Goal: Information Seeking & Learning: Check status

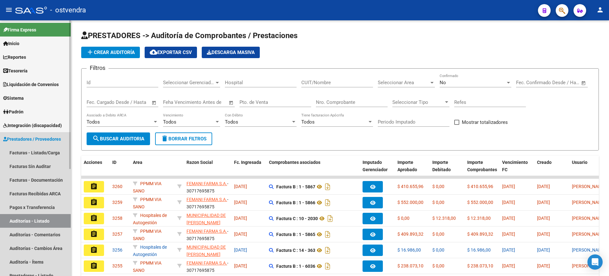
click at [43, 220] on link "Auditorías - Listado" at bounding box center [35, 221] width 71 height 14
click at [38, 232] on link "Auditorías - Comentarios" at bounding box center [35, 234] width 71 height 14
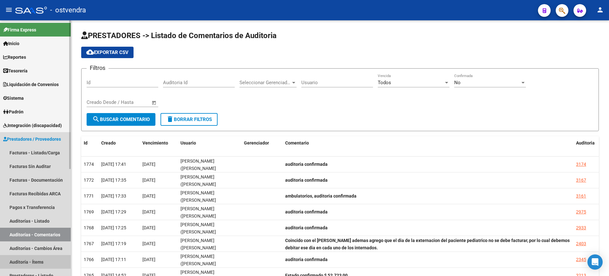
click at [38, 260] on link "Auditoría - Ítems" at bounding box center [35, 262] width 71 height 14
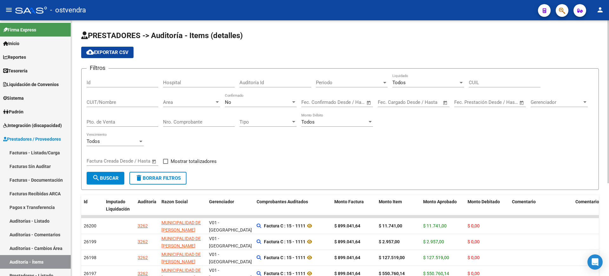
click at [244, 101] on div "No" at bounding box center [258, 102] width 66 height 6
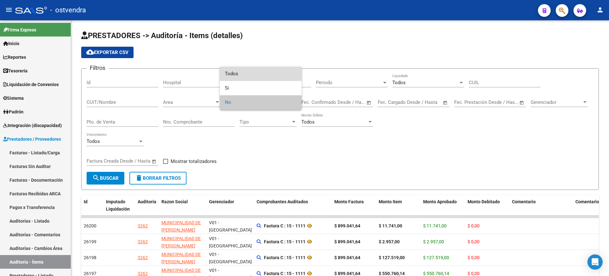
click at [253, 67] on span "Todos" at bounding box center [261, 74] width 72 height 14
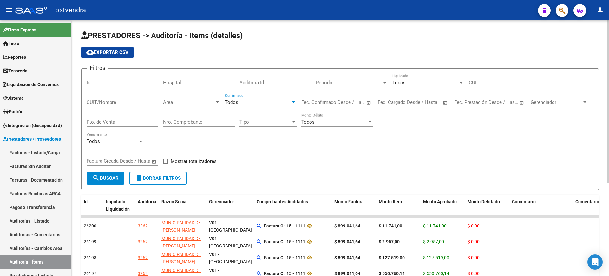
click at [400, 82] on span "Todos" at bounding box center [398, 83] width 13 height 6
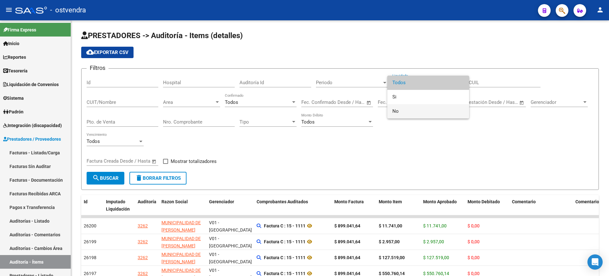
click at [405, 113] on span "No" at bounding box center [428, 111] width 72 height 14
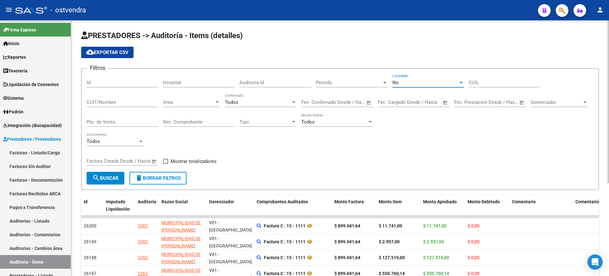
click at [127, 101] on input "CUIT/Nombre" at bounding box center [123, 102] width 72 height 6
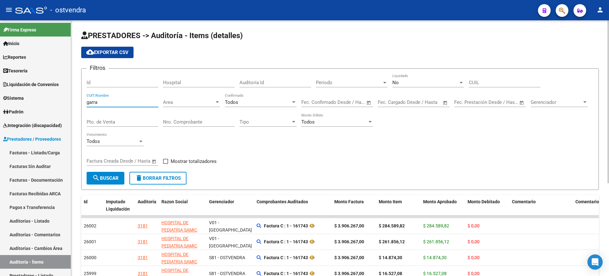
type input "garra"
click at [187, 159] on span "Mostrar totalizadores" at bounding box center [194, 161] width 46 height 8
click at [166, 164] on input "Mostrar totalizadores" at bounding box center [165, 164] width 0 height 0
checkbox input "true"
click at [119, 178] on span "search Buscar" at bounding box center [105, 178] width 26 height 6
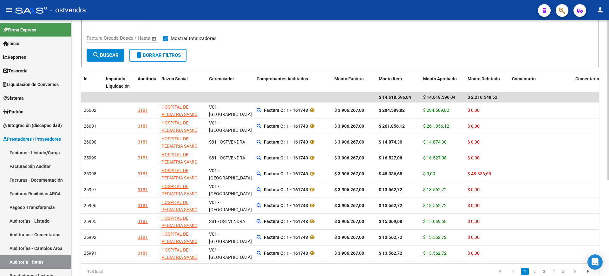
scroll to position [123, 0]
click at [608, 194] on div at bounding box center [608, 181] width 2 height 160
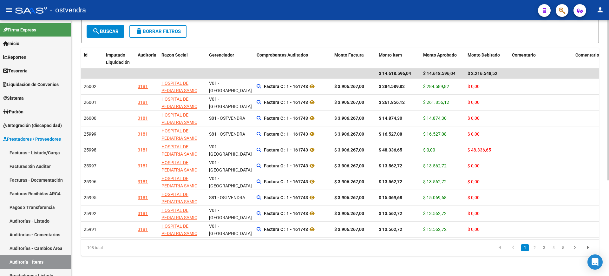
click at [608, 188] on div at bounding box center [608, 196] width 2 height 160
click at [535, 246] on link "2" at bounding box center [534, 247] width 8 height 7
click at [545, 247] on link "3" at bounding box center [544, 247] width 8 height 7
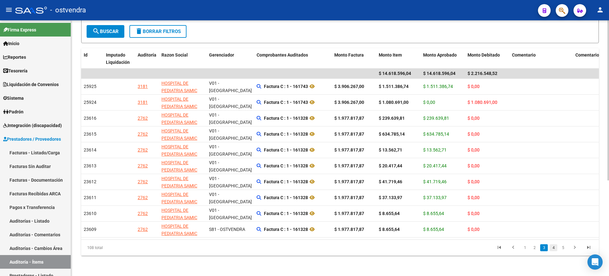
click at [553, 248] on link "4" at bounding box center [553, 247] width 8 height 7
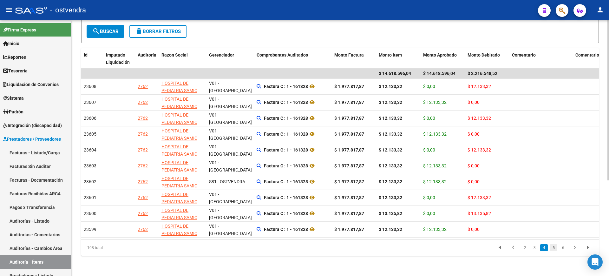
click at [550, 247] on link "5" at bounding box center [553, 247] width 8 height 7
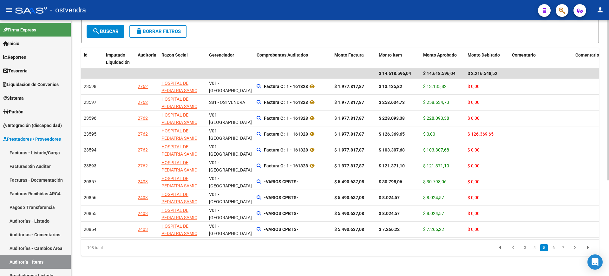
drag, startPoint x: 142, startPoint y: 175, endPoint x: 417, endPoint y: 255, distance: 286.4
click at [417, 255] on div "PRESTADORES -> Auditoría - Items (detalles) cloud_download Exportar CSV Filtros…" at bounding box center [340, 75] width 538 height 402
click at [555, 250] on link "6" at bounding box center [553, 247] width 8 height 7
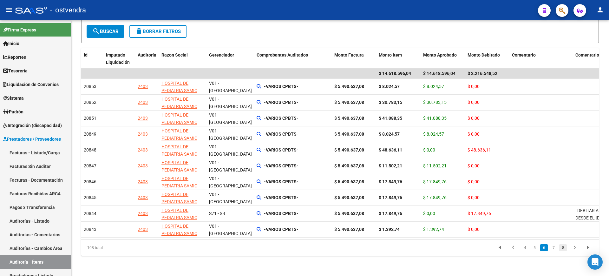
click at [565, 249] on link "8" at bounding box center [563, 247] width 8 height 7
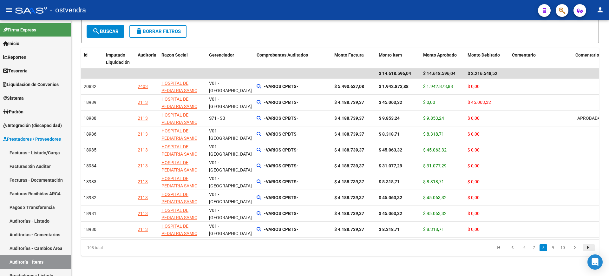
click at [587, 244] on icon "go to last page" at bounding box center [588, 248] width 8 height 8
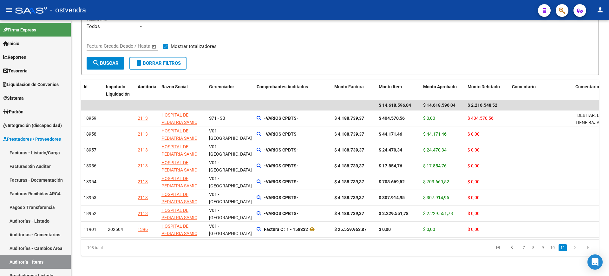
scroll to position [121, 0]
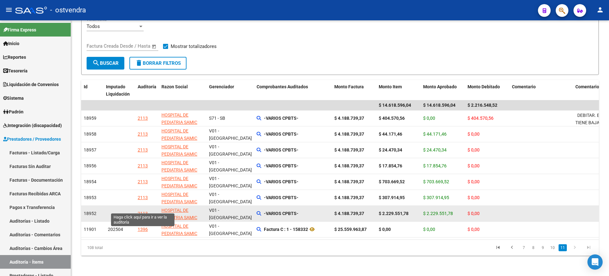
click at [146, 210] on div "2113" at bounding box center [143, 213] width 10 height 7
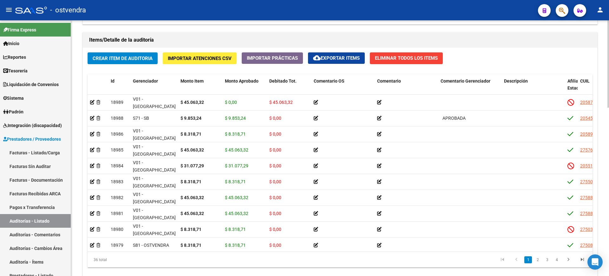
scroll to position [492, 0]
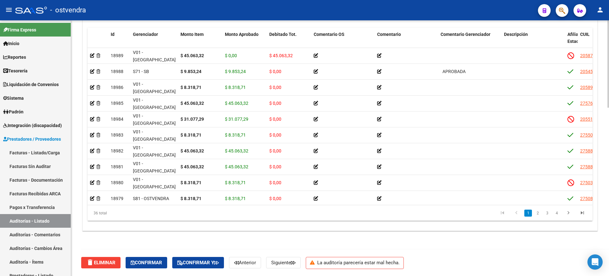
click at [608, 273] on div at bounding box center [608, 231] width 2 height 87
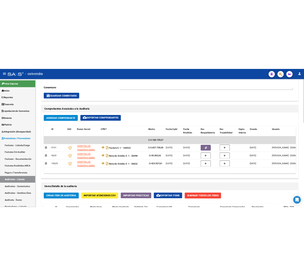
scroll to position [252, 0]
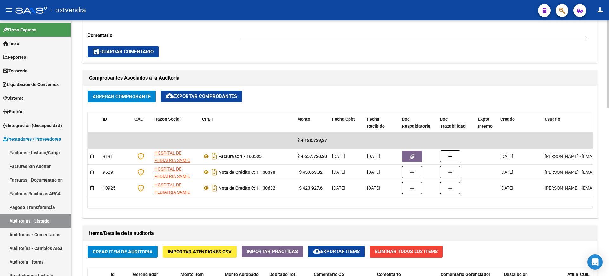
click at [608, 137] on div at bounding box center [608, 150] width 2 height 87
click at [55, 219] on link "Auditorías - Listado" at bounding box center [35, 221] width 71 height 14
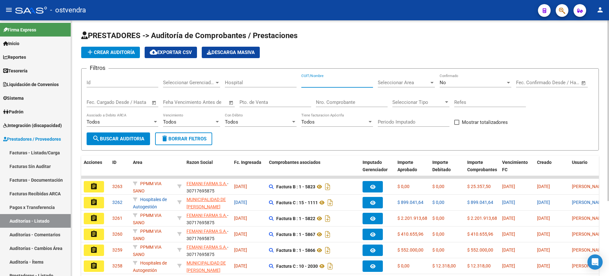
click at [333, 83] on input "CUIT/Nombre" at bounding box center [337, 83] width 72 height 6
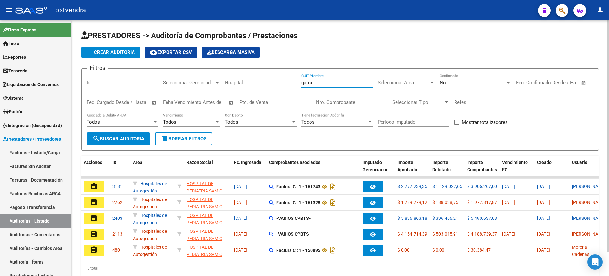
type input "garra"
click at [477, 120] on span "Mostrar totalizadores" at bounding box center [485, 122] width 46 height 8
click at [457, 125] on input "Mostrar totalizadores" at bounding box center [456, 125] width 0 height 0
checkbox input "true"
click at [136, 140] on span "search Buscar Auditoria" at bounding box center [118, 139] width 52 height 6
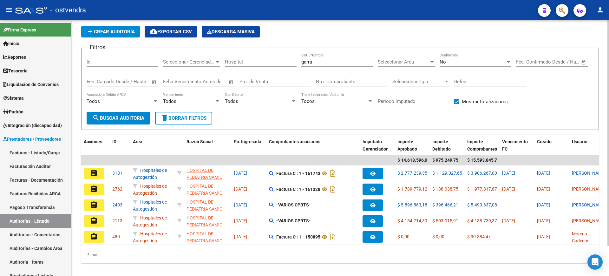
scroll to position [34, 0]
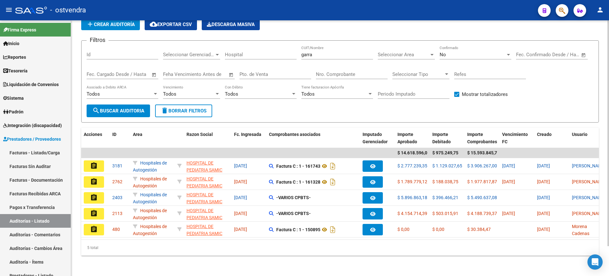
click at [608, 118] on div at bounding box center [608, 162] width 2 height 225
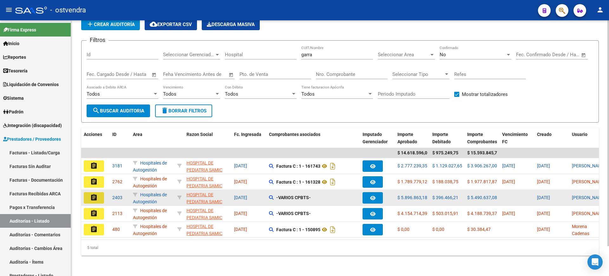
click at [93, 193] on mat-icon "assignment" at bounding box center [94, 197] width 8 height 8
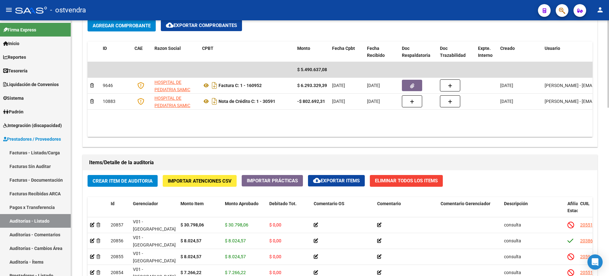
scroll to position [321, 0]
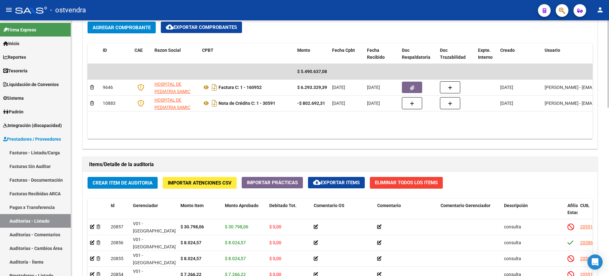
click at [608, 171] on div at bounding box center [608, 173] width 2 height 87
click at [602, 37] on div "arrow_back Editar 2403 cloud_download Generar informe ESTA AUDITORÍA ESTÁ ABIER…" at bounding box center [340, 72] width 538 height 747
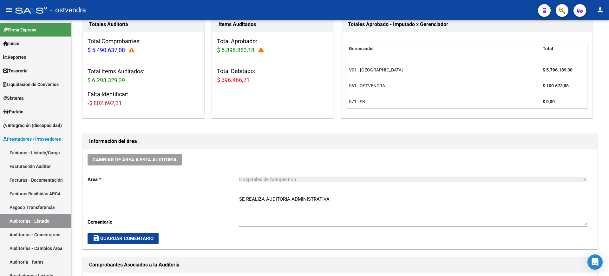
click at [607, 34] on div at bounding box center [608, 147] width 2 height 255
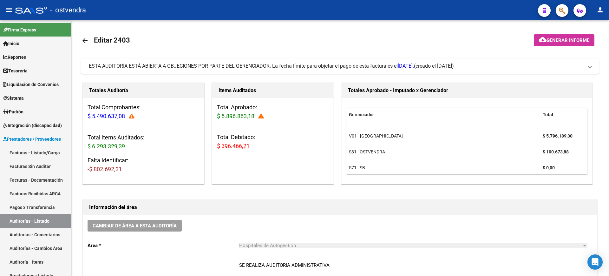
click at [607, 34] on div at bounding box center [608, 147] width 2 height 255
click at [442, 63] on span "(creado el [DATE])" at bounding box center [434, 65] width 40 height 7
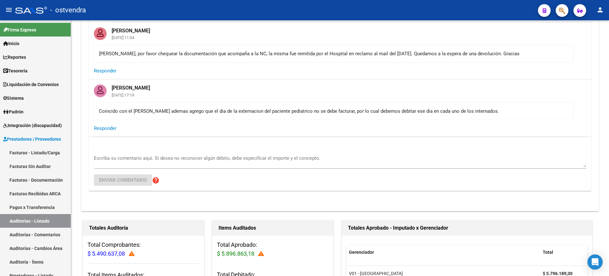
scroll to position [324, 0]
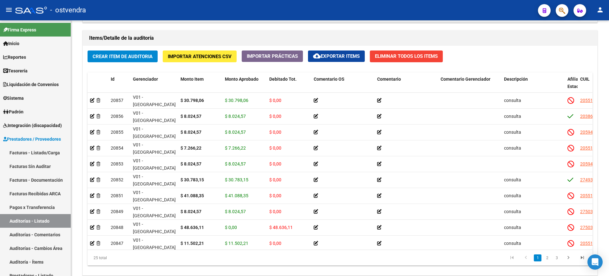
click at [608, 250] on div at bounding box center [608, 239] width 2 height 54
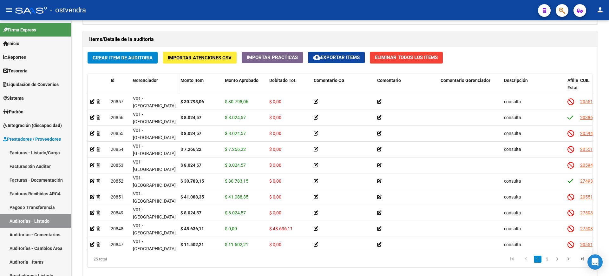
click at [148, 79] on span "Gerenciador" at bounding box center [145, 80] width 25 height 5
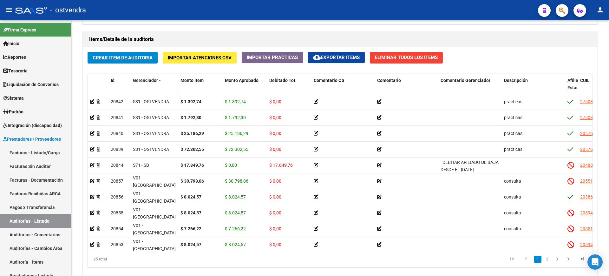
click at [148, 79] on span "Gerenciador" at bounding box center [145, 80] width 25 height 5
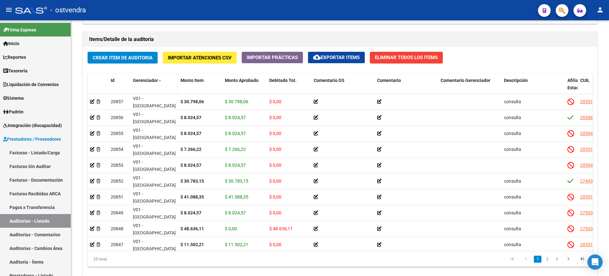
click at [148, 79] on span "Gerenciador" at bounding box center [145, 80] width 25 height 5
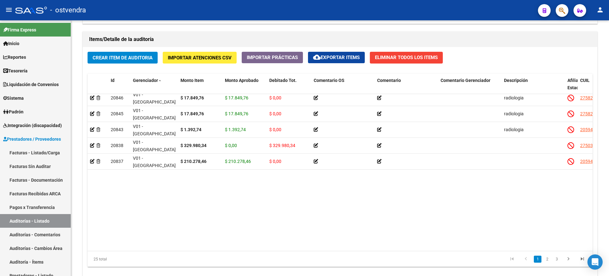
scroll to position [0, 0]
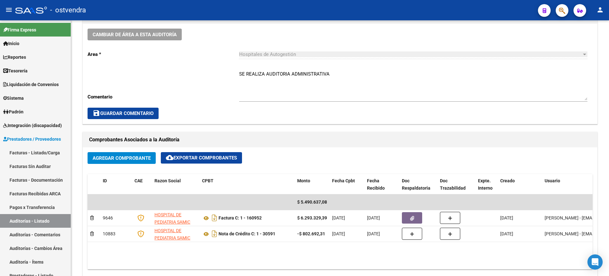
click at [608, 70] on div at bounding box center [608, 147] width 2 height 255
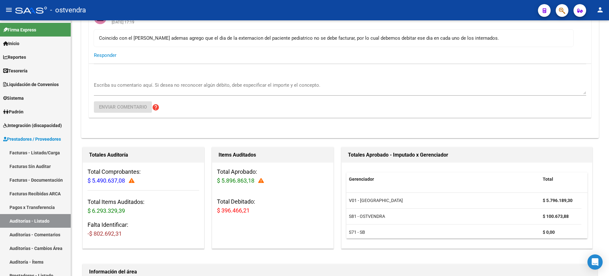
click at [608, 70] on div at bounding box center [608, 147] width 2 height 255
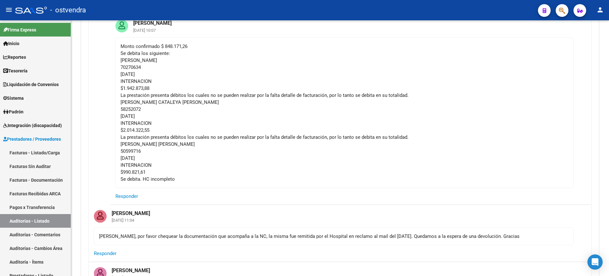
click at [608, 70] on div at bounding box center [608, 147] width 2 height 255
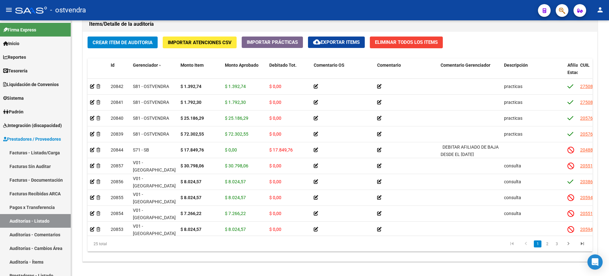
scroll to position [952, 0]
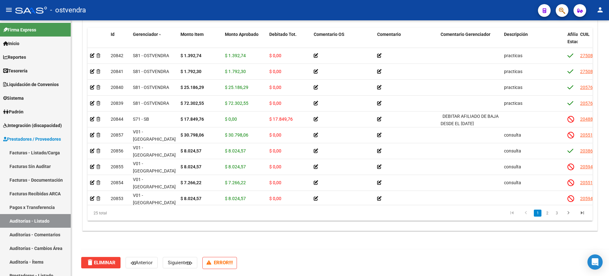
click at [608, 275] on div at bounding box center [608, 249] width 2 height 54
click at [48, 221] on link "Auditorías - Listado" at bounding box center [35, 221] width 71 height 14
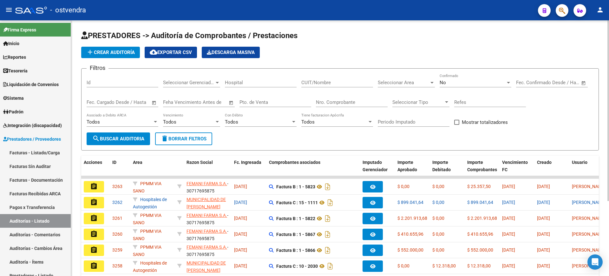
click at [316, 80] on input "CUIT/Nombre" at bounding box center [337, 83] width 72 height 6
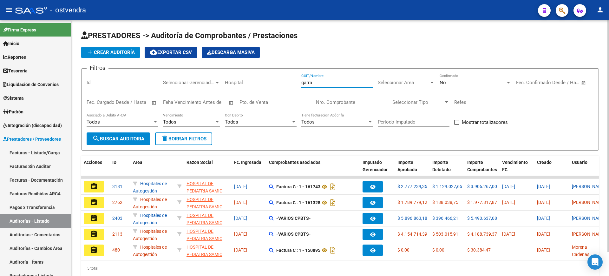
type input "garra"
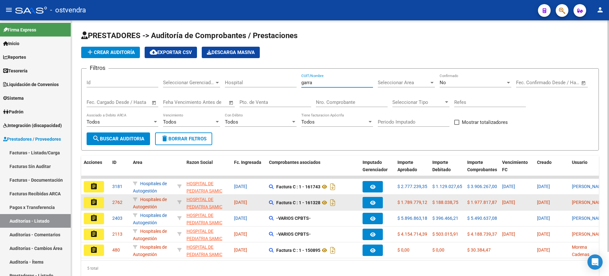
click at [93, 202] on mat-icon "assignment" at bounding box center [94, 202] width 8 height 8
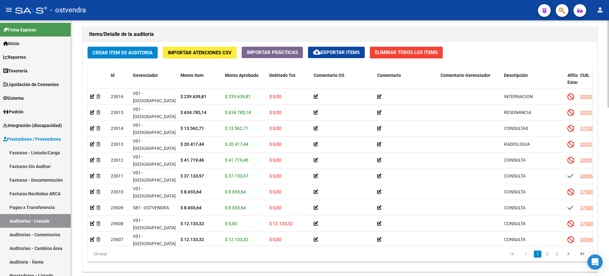
scroll to position [454, 0]
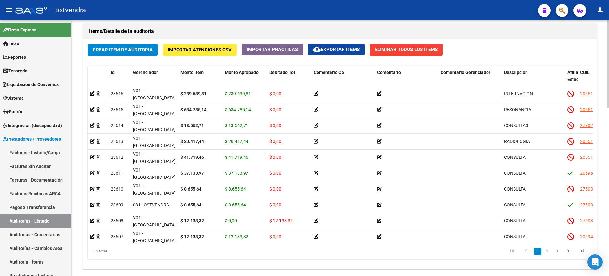
click at [608, 239] on div at bounding box center [608, 218] width 2 height 87
click at [288, 73] on span "Debitado Tot." at bounding box center [282, 72] width 27 height 5
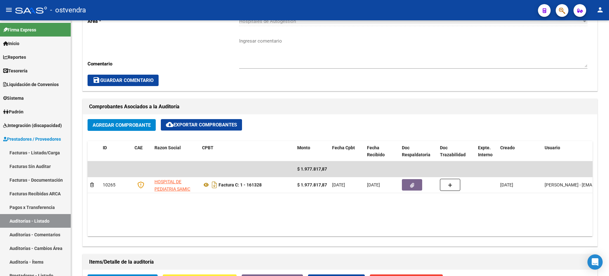
scroll to position [223, 0]
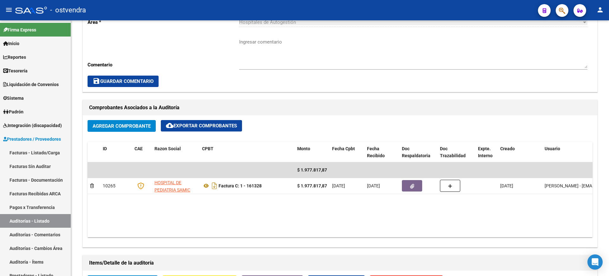
click at [608, 100] on div at bounding box center [608, 139] width 2 height 87
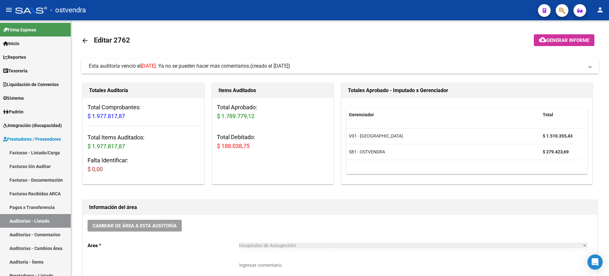
click at [608, 36] on div at bounding box center [608, 147] width 2 height 255
click at [273, 64] on span "(creado el [DATE])" at bounding box center [270, 65] width 40 height 7
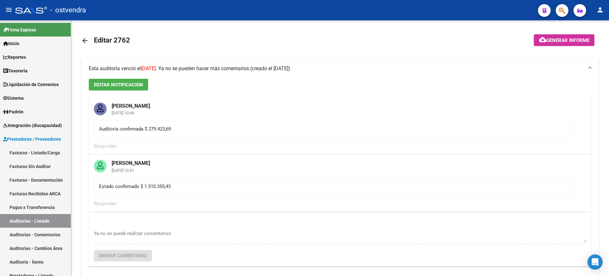
click at [273, 64] on mat-expansion-panel-header "Esta auditoría venció el [DATE] . Ya no se pueden hacer más comentarios. (cread…" at bounding box center [339, 68] width 517 height 20
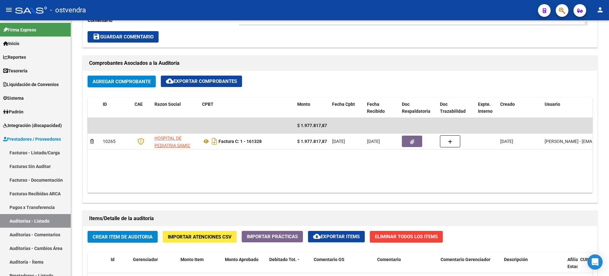
scroll to position [270, 0]
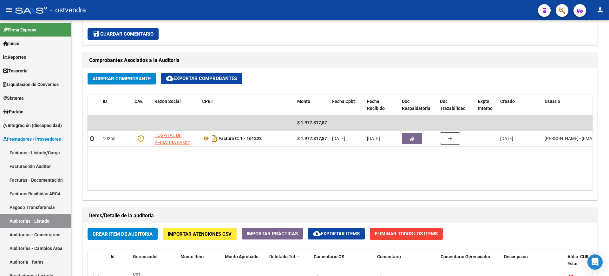
click at [608, 188] on div at bounding box center [608, 156] width 2 height 87
click at [608, 103] on div at bounding box center [608, 147] width 2 height 255
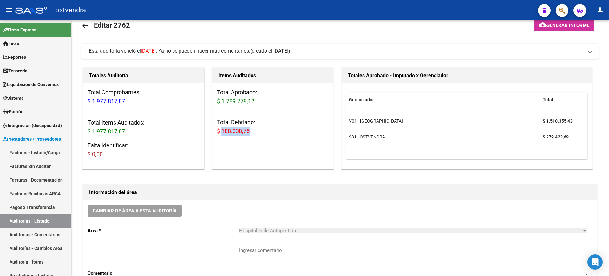
drag, startPoint x: 250, startPoint y: 127, endPoint x: 222, endPoint y: 133, distance: 28.2
click at [222, 133] on h3 "Total Debitado: $ 188.038,75" at bounding box center [273, 127] width 112 height 18
copy span "188.038,75"
click at [471, 185] on div "Información del área" at bounding box center [340, 192] width 514 height 15
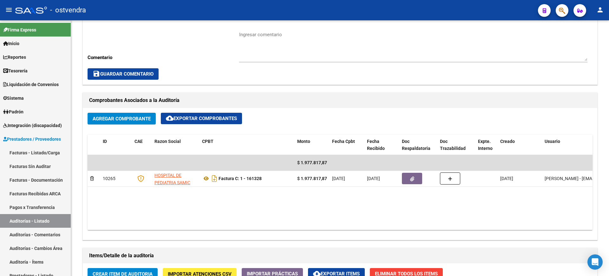
scroll to position [259, 0]
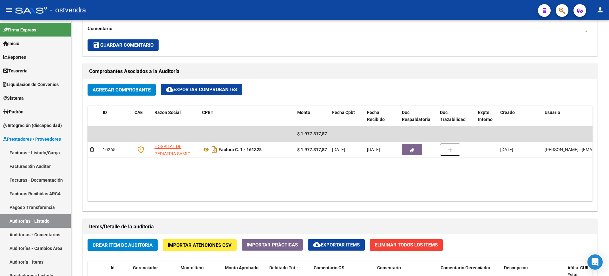
click at [607, 176] on div at bounding box center [608, 152] width 2 height 87
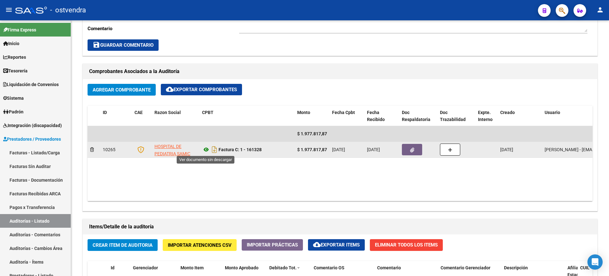
click at [205, 151] on icon at bounding box center [206, 150] width 8 height 8
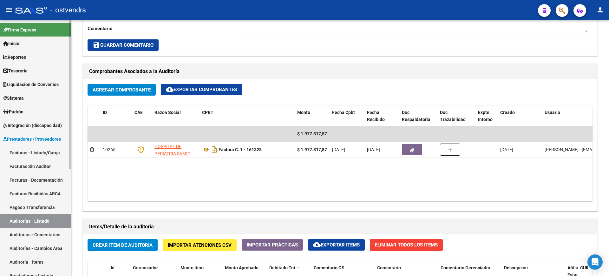
click at [50, 218] on link "Auditorías - Listado" at bounding box center [35, 221] width 71 height 14
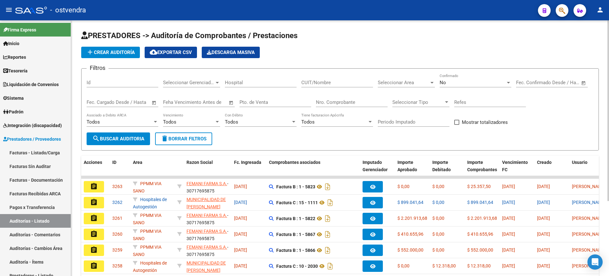
click at [356, 83] on input "CUIT/Nombre" at bounding box center [337, 83] width 72 height 6
type input "garrah"
click at [133, 140] on span "search Buscar Auditoria" at bounding box center [118, 139] width 52 height 6
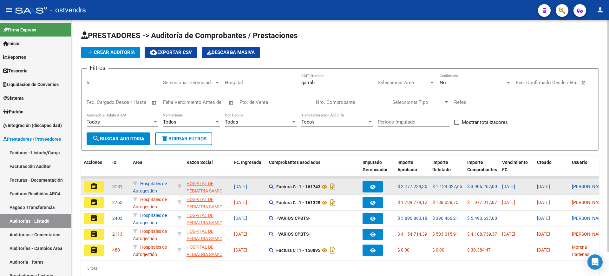
click at [95, 185] on mat-icon "assignment" at bounding box center [94, 186] width 8 height 8
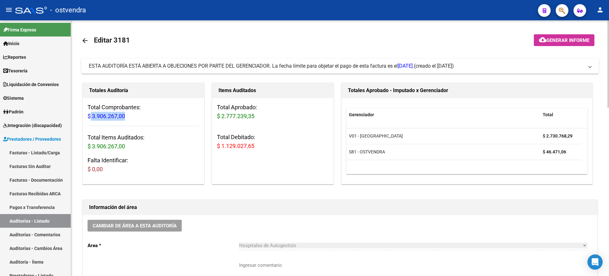
drag, startPoint x: 129, startPoint y: 115, endPoint x: 91, endPoint y: 119, distance: 38.2
click at [91, 119] on h3 "Total Comprobantes: $ 3.906.267,00" at bounding box center [144, 112] width 112 height 18
copy span "3.906.267,00"
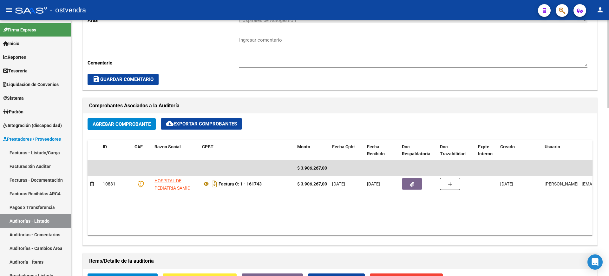
click at [608, 176] on div at bounding box center [608, 140] width 2 height 87
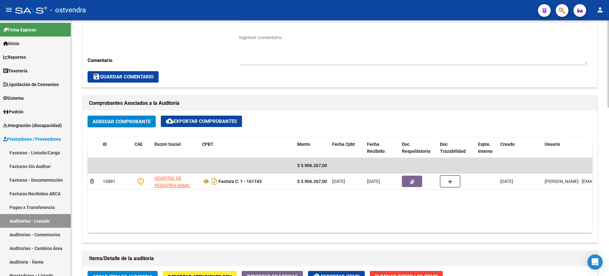
click at [608, 44] on div at bounding box center [608, 147] width 2 height 255
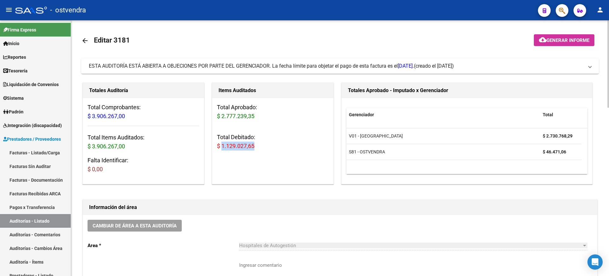
drag, startPoint x: 257, startPoint y: 144, endPoint x: 223, endPoint y: 155, distance: 35.6
click at [223, 155] on div "Total Aprobado: $ 2.777.239,35 Total Debitado: $ 1.129.027,65" at bounding box center [272, 129] width 121 height 62
copy span "1.129.027,65"
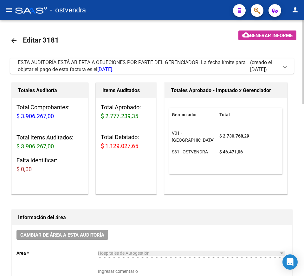
click at [182, 63] on span "ESTA AUDITORÍA ESTÁ ABIERTA A OBJECIONES POR PARTE DEL GERENCIADOR. La fecha lí…" at bounding box center [132, 65] width 228 height 13
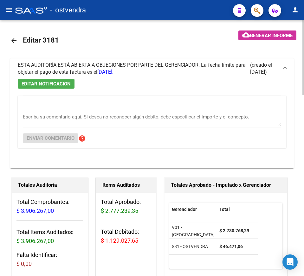
click at [182, 63] on span "ESTA AUDITORÍA ESTÁ ABIERTA A OBJECIONES POR PARTE DEL GERENCIADOR. La fecha lí…" at bounding box center [132, 68] width 228 height 13
